Goal: Task Accomplishment & Management: Use online tool/utility

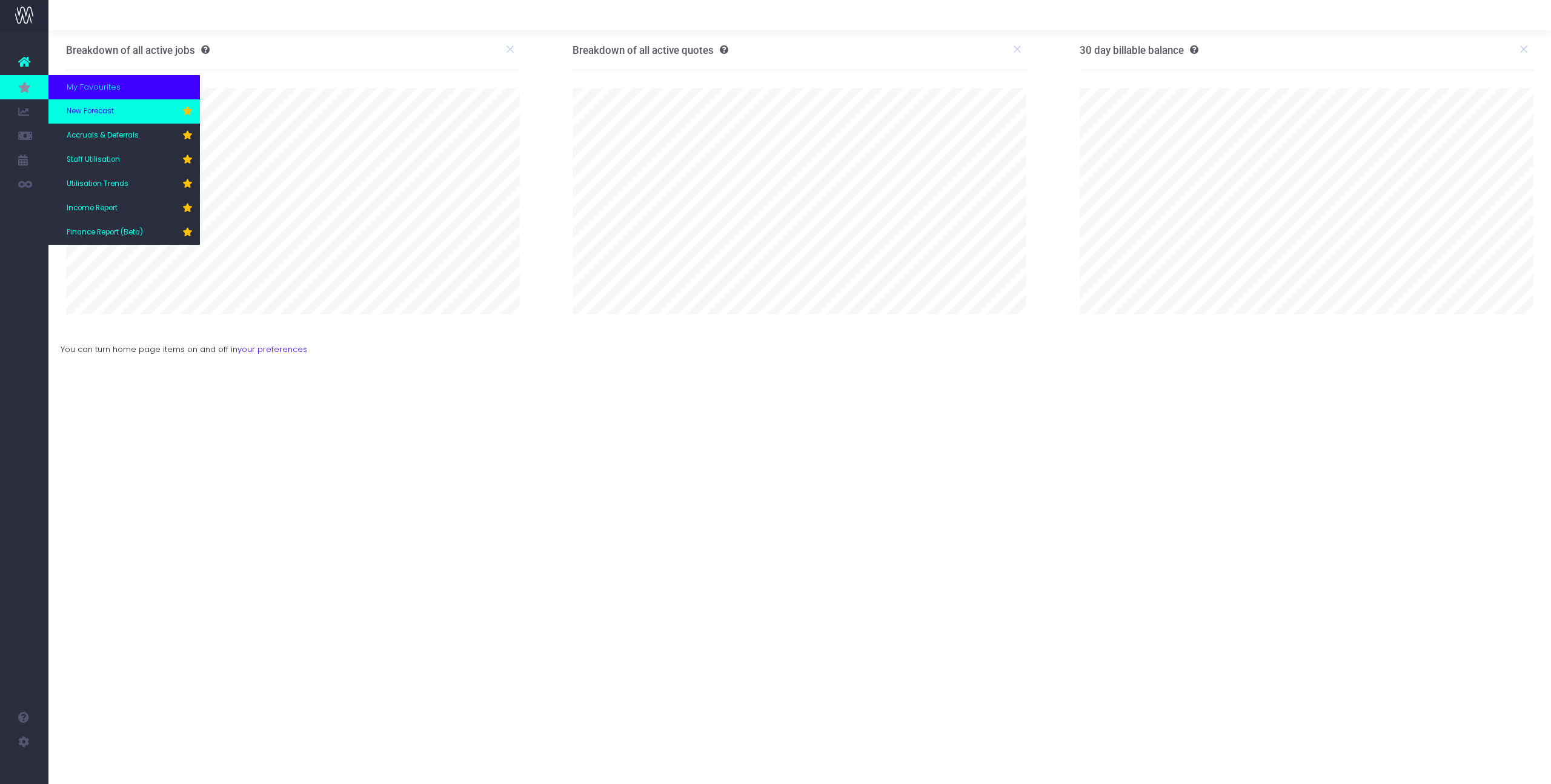
click at [86, 113] on span "New Forecast" at bounding box center [90, 112] width 47 height 11
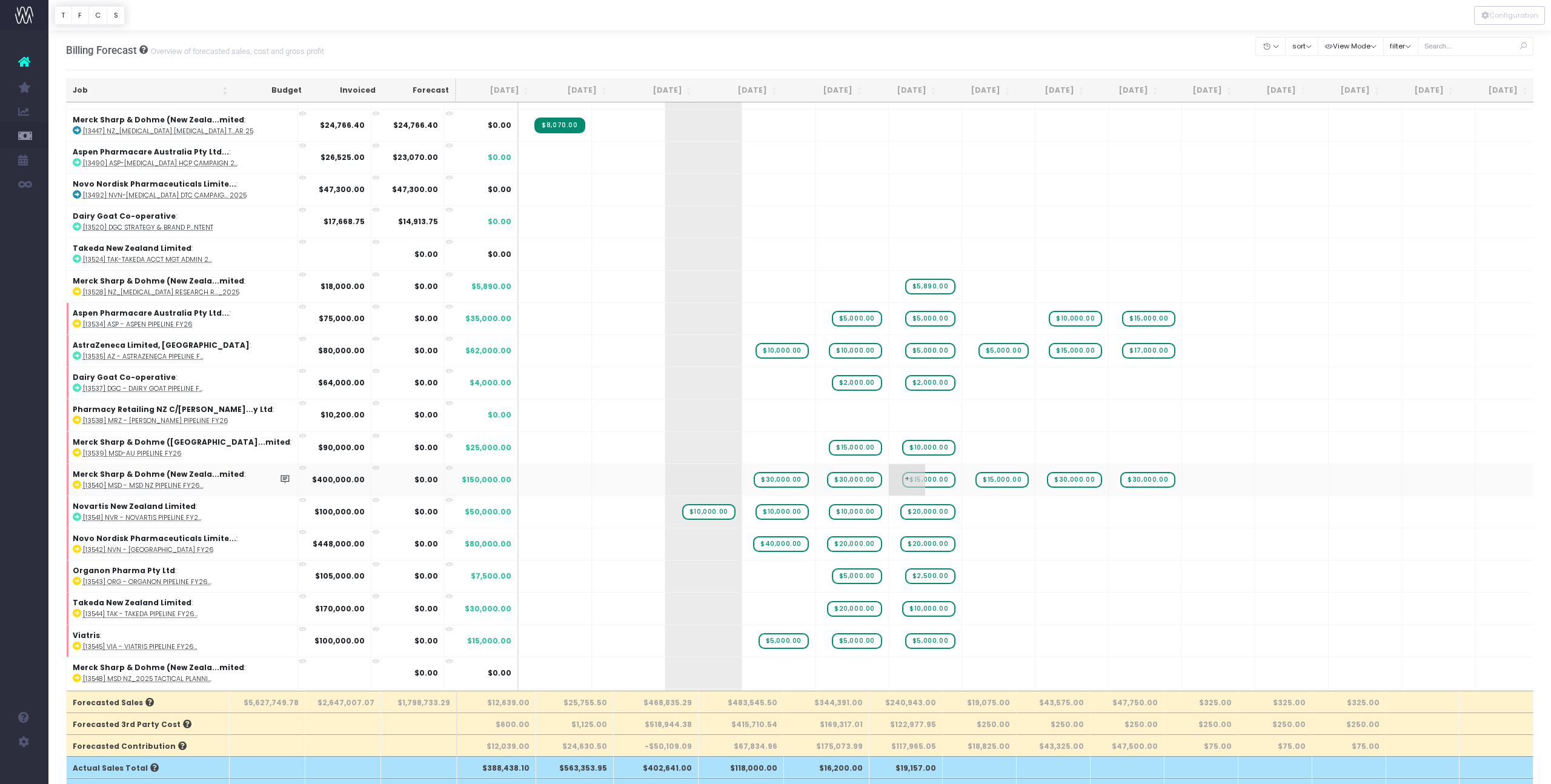
scroll to position [96, 0]
click at [1453, 47] on input "text" at bounding box center [1476, 46] width 116 height 19
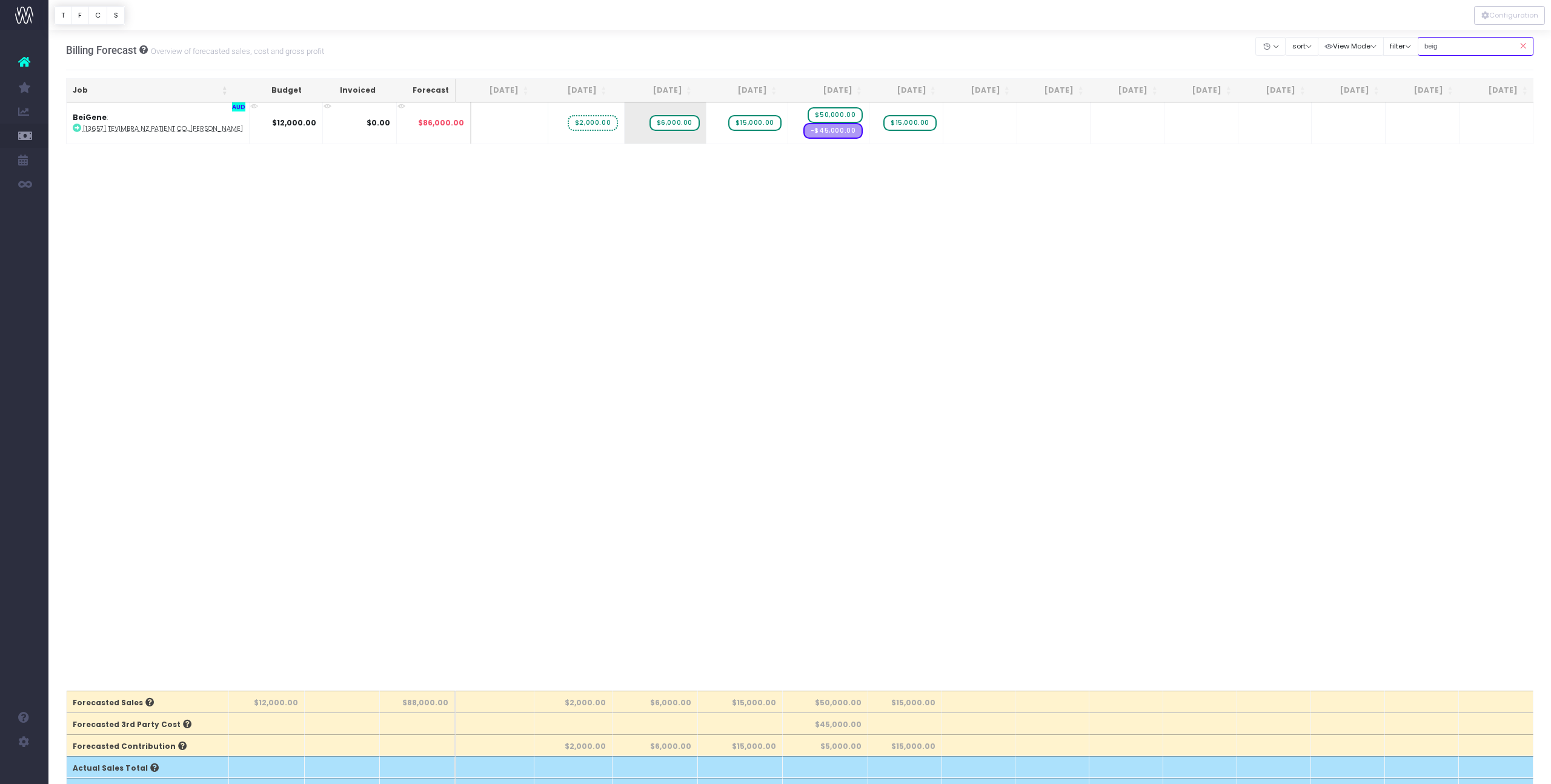
scroll to position [0, 0]
type input "beig"
click at [707, 400] on div "Job Budget Invoiced Forecast [DATE] Aug [DATE] Oct [DATE] Dec [DATE] Feb [DATE]…" at bounding box center [800, 396] width 1468 height 589
